Goal: Information Seeking & Learning: Find specific fact

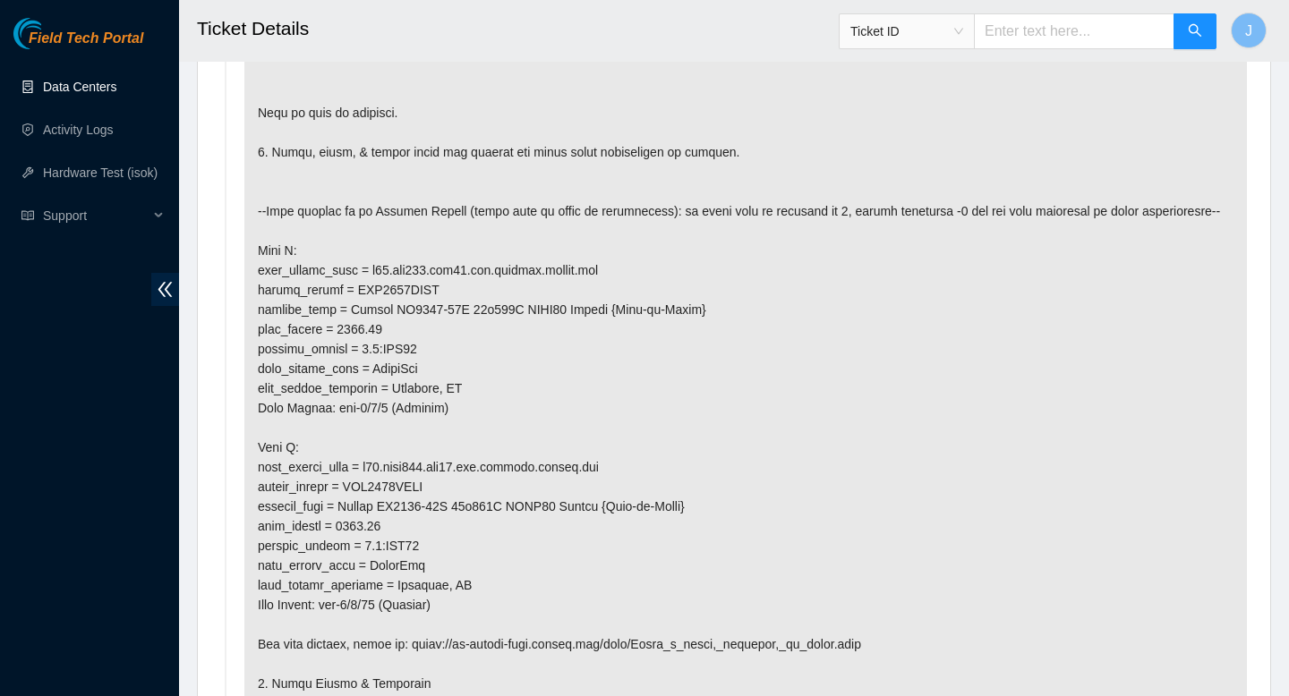
scroll to position [1104, 0]
click at [393, 430] on p at bounding box center [745, 389] width 1002 height 873
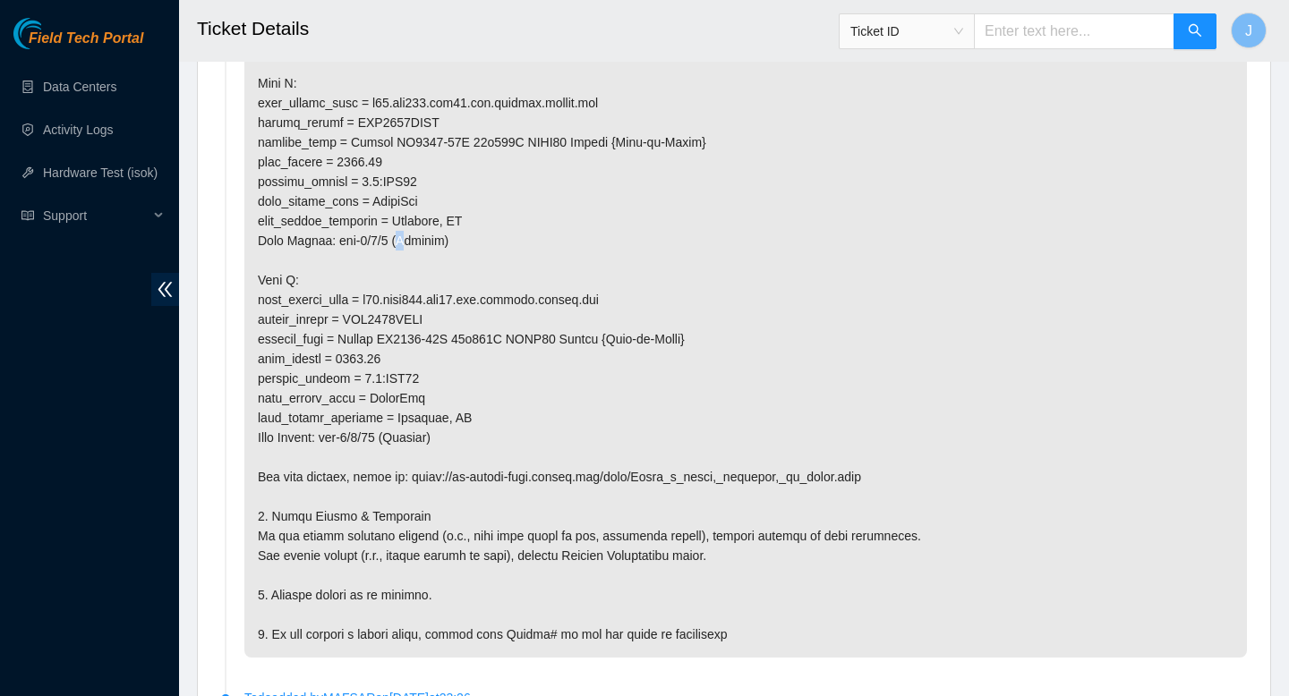
scroll to position [1275, 0]
drag, startPoint x: 381, startPoint y: 311, endPoint x: 503, endPoint y: 307, distance: 121.8
click at [506, 311] on p at bounding box center [745, 218] width 1002 height 873
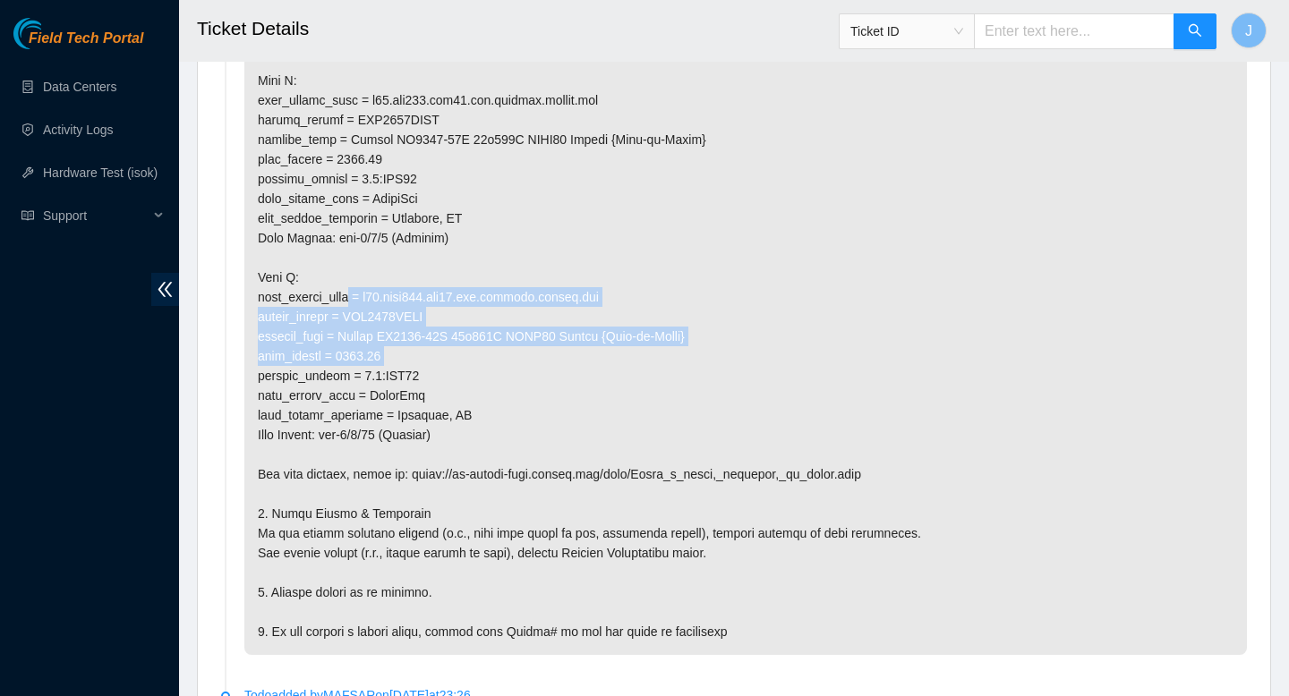
drag, startPoint x: 397, startPoint y: 377, endPoint x: 345, endPoint y: 313, distance: 82.6
click at [345, 312] on p at bounding box center [745, 218] width 1002 height 873
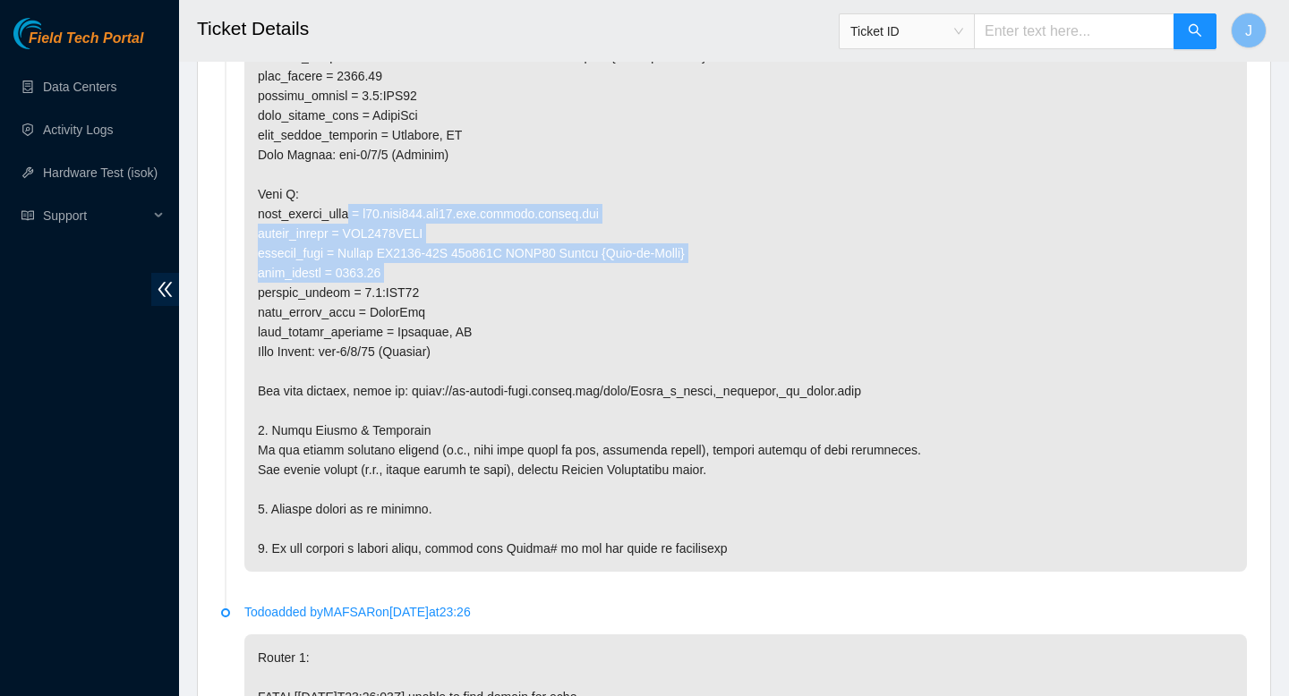
scroll to position [1359, 0]
click at [413, 255] on p at bounding box center [745, 134] width 1002 height 873
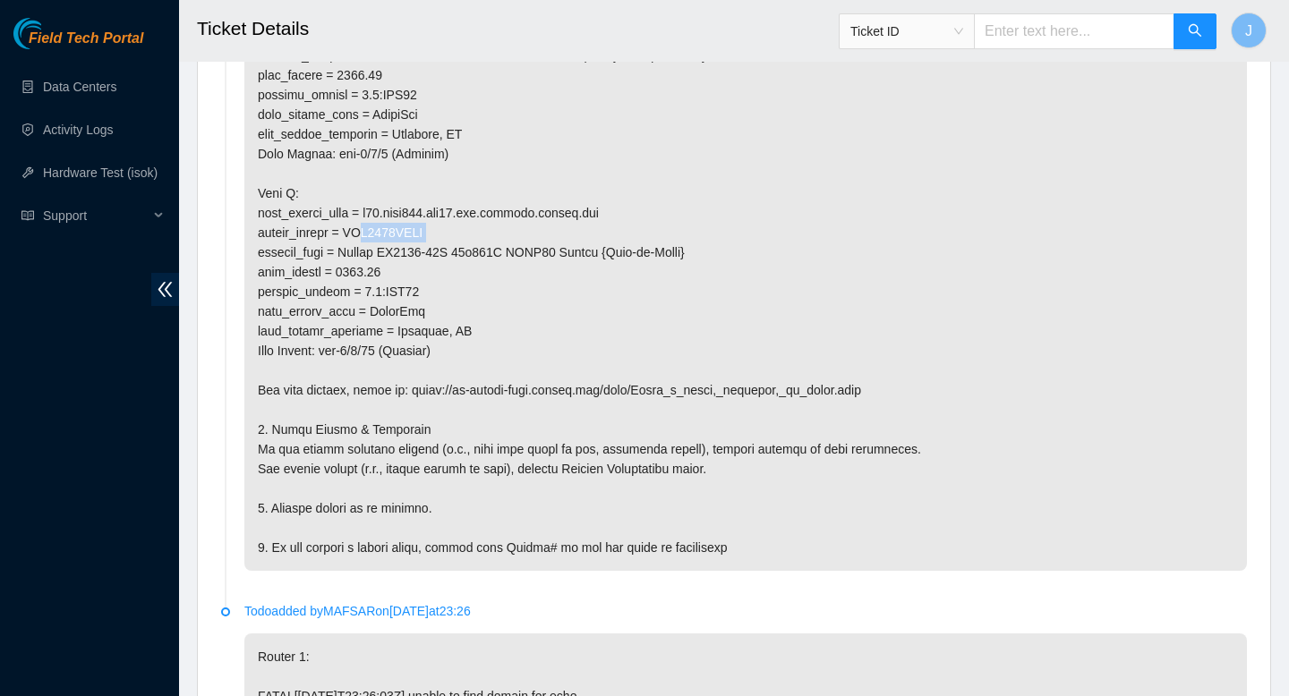
click at [413, 255] on p at bounding box center [745, 134] width 1002 height 873
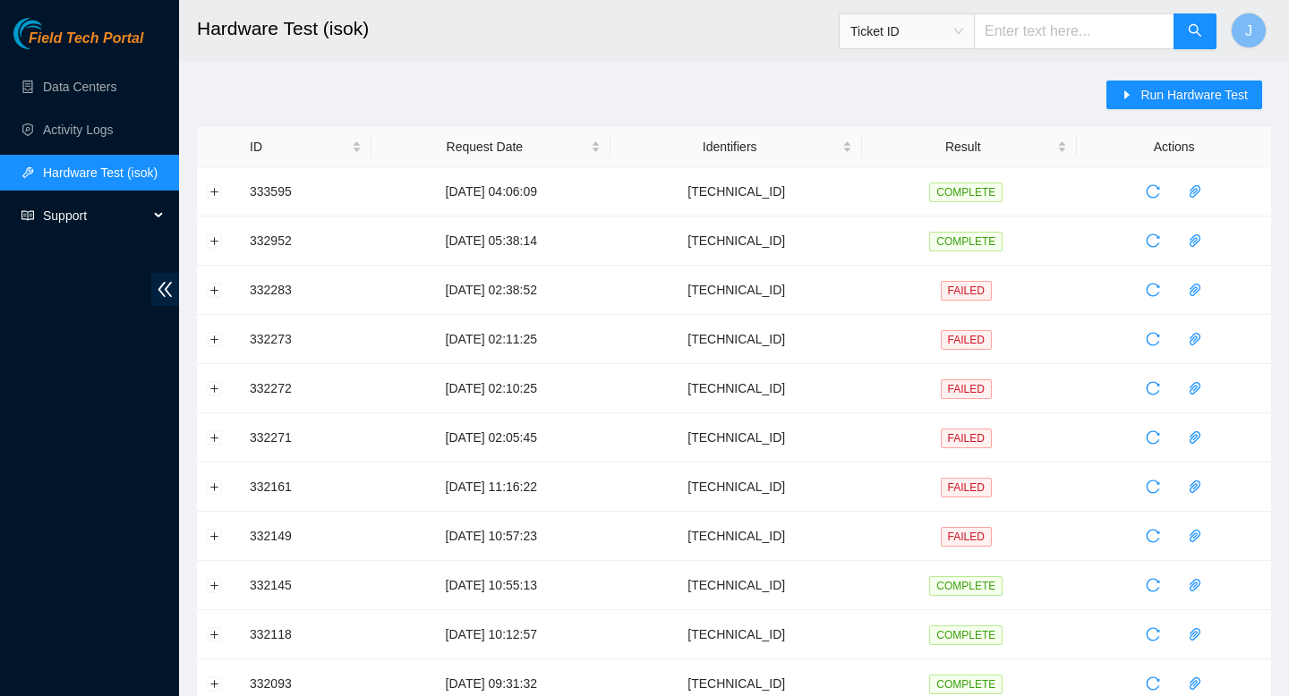
click at [89, 215] on span "Support" at bounding box center [96, 216] width 106 height 36
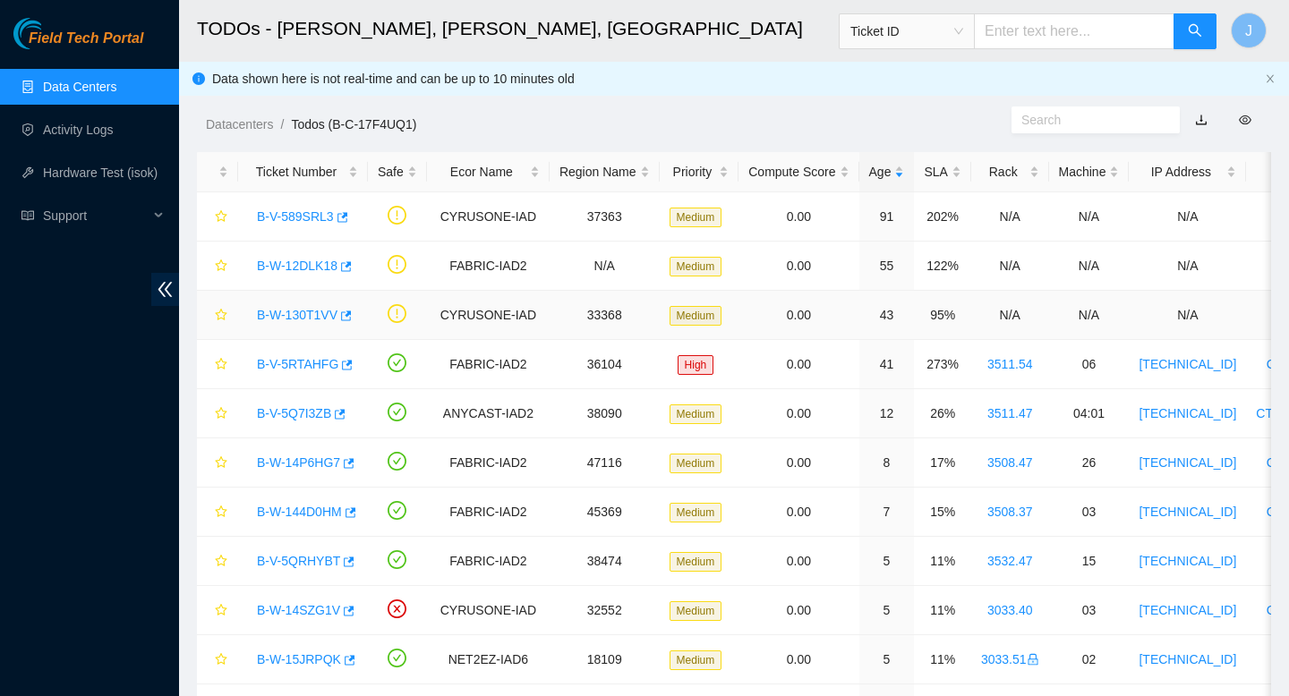
scroll to position [2, 0]
click at [89, 128] on link "Activity Logs" at bounding box center [78, 130] width 71 height 14
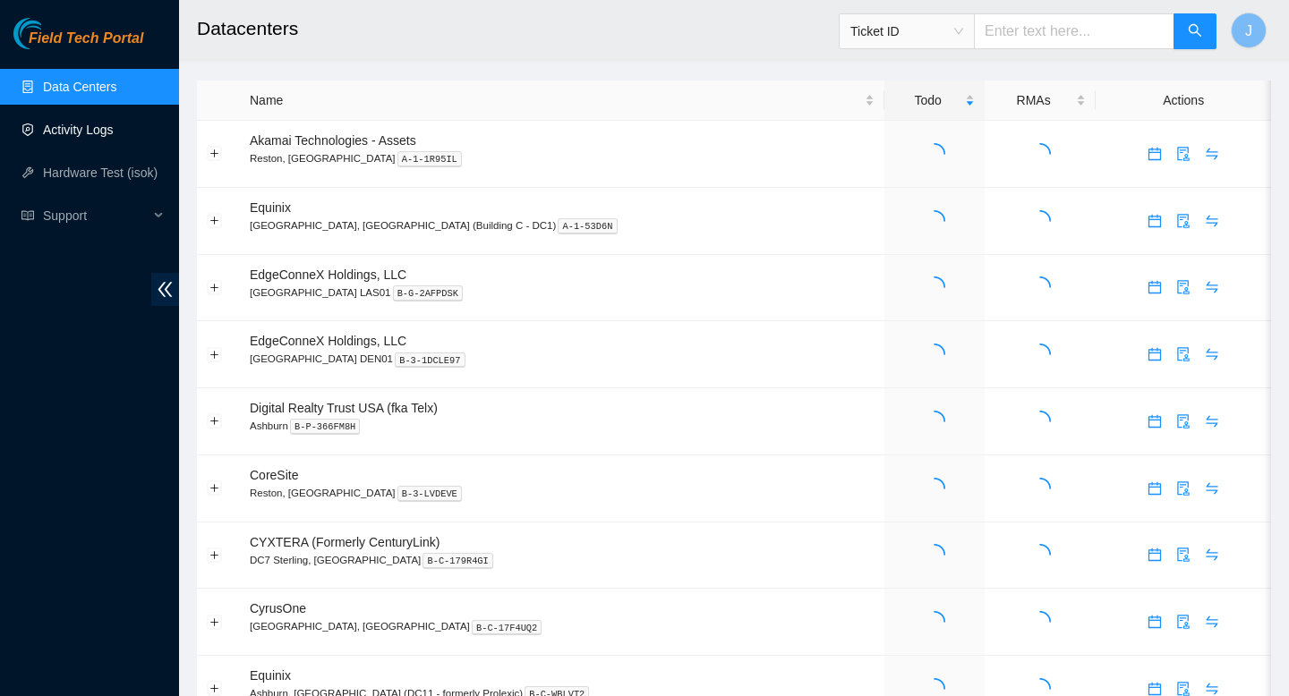
click at [93, 134] on link "Activity Logs" at bounding box center [78, 130] width 71 height 14
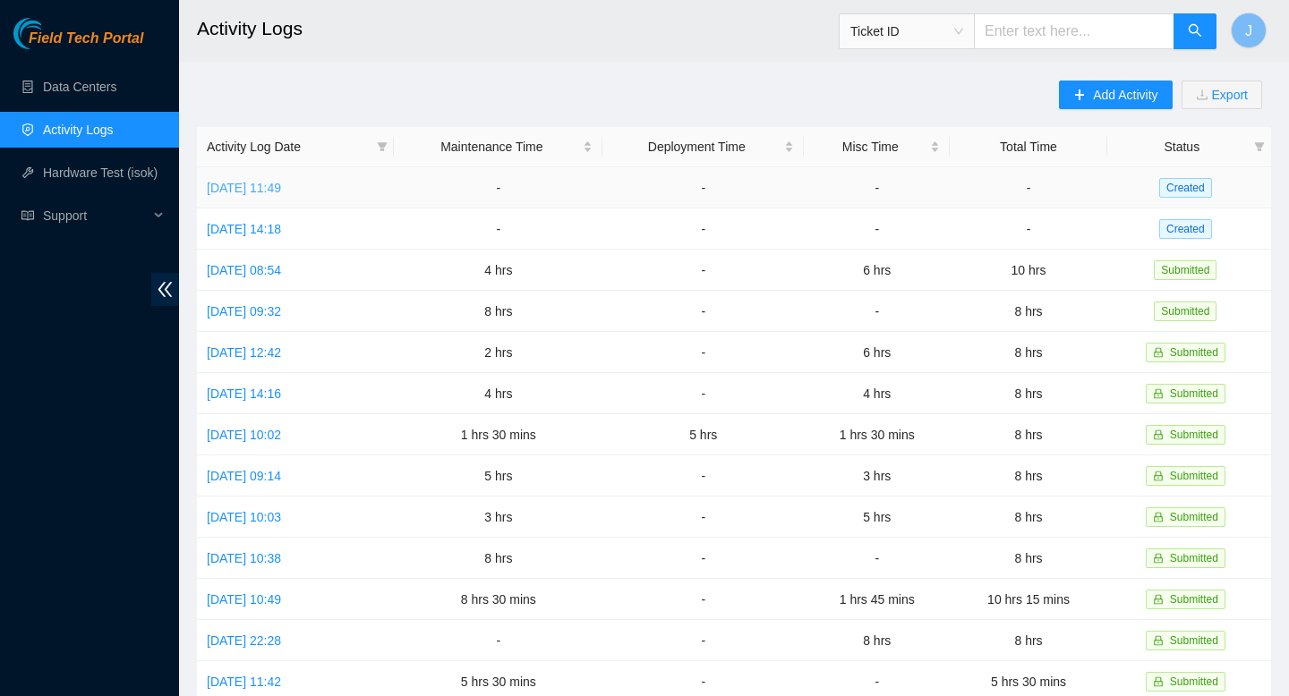
click at [281, 193] on link "Wed, 10 Sep 2025 11:49" at bounding box center [244, 188] width 74 height 14
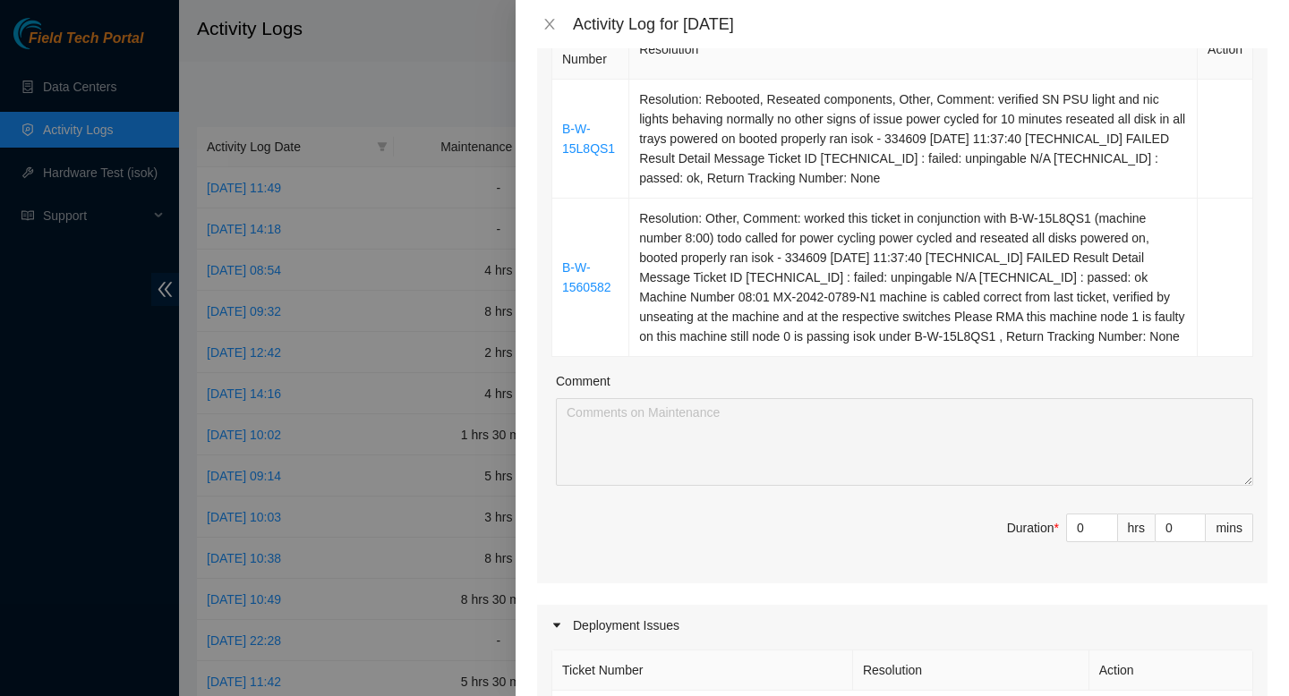
scroll to position [311, 0]
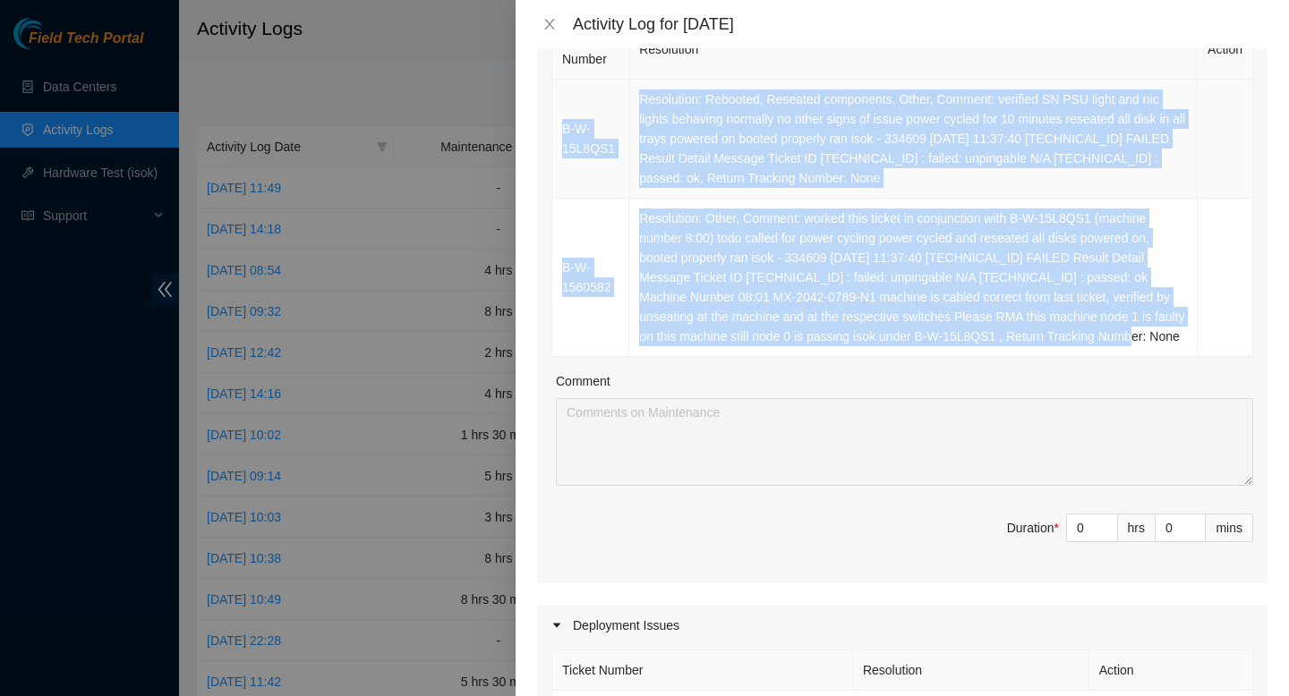
drag, startPoint x: 749, startPoint y: 355, endPoint x: 555, endPoint y: 123, distance: 302.4
click at [555, 123] on tbody "B-W-15L8QS1 Resolution: Rebooted, Reseated components, Other, Comment: verified…" at bounding box center [902, 218] width 701 height 277
copy tbody "B-W-15L8QS1 Resolution: Rebooted, Reseated components, Other, Comment: verified…"
